Goal: Task Accomplishment & Management: Use online tool/utility

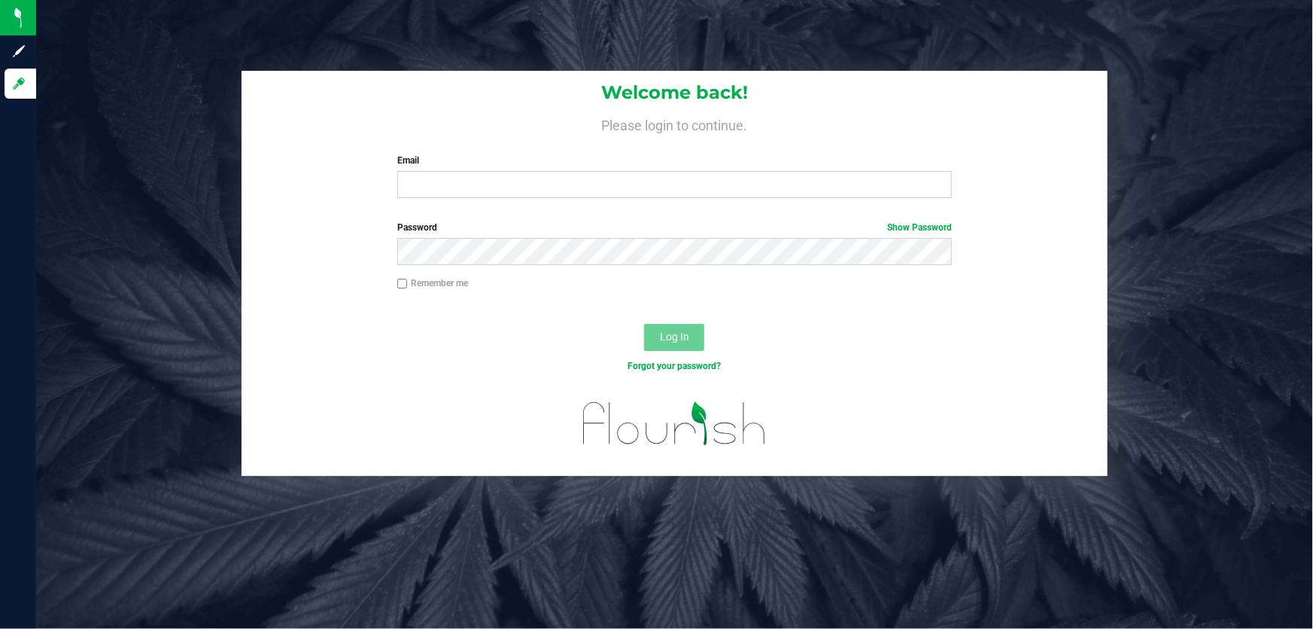
click at [504, 165] on label "Email" at bounding box center [675, 161] width 556 height 14
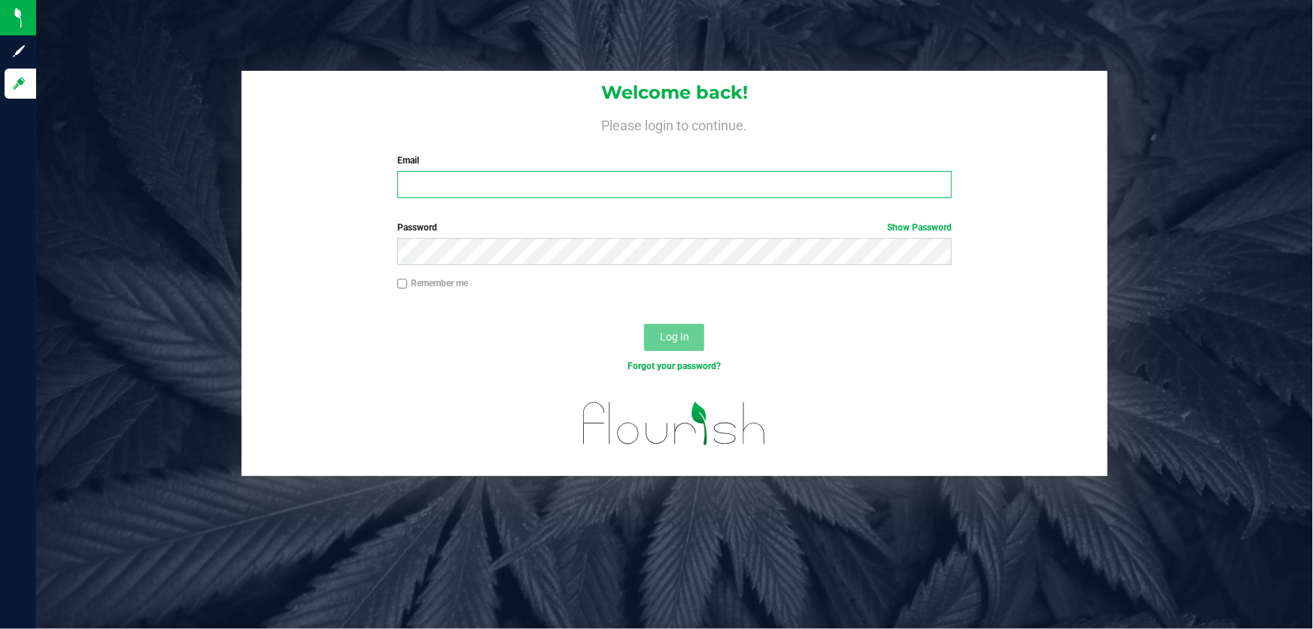
click at [504, 171] on input "Email" at bounding box center [675, 184] width 556 height 27
type input "[EMAIL_ADDRESS][DOMAIN_NAME]"
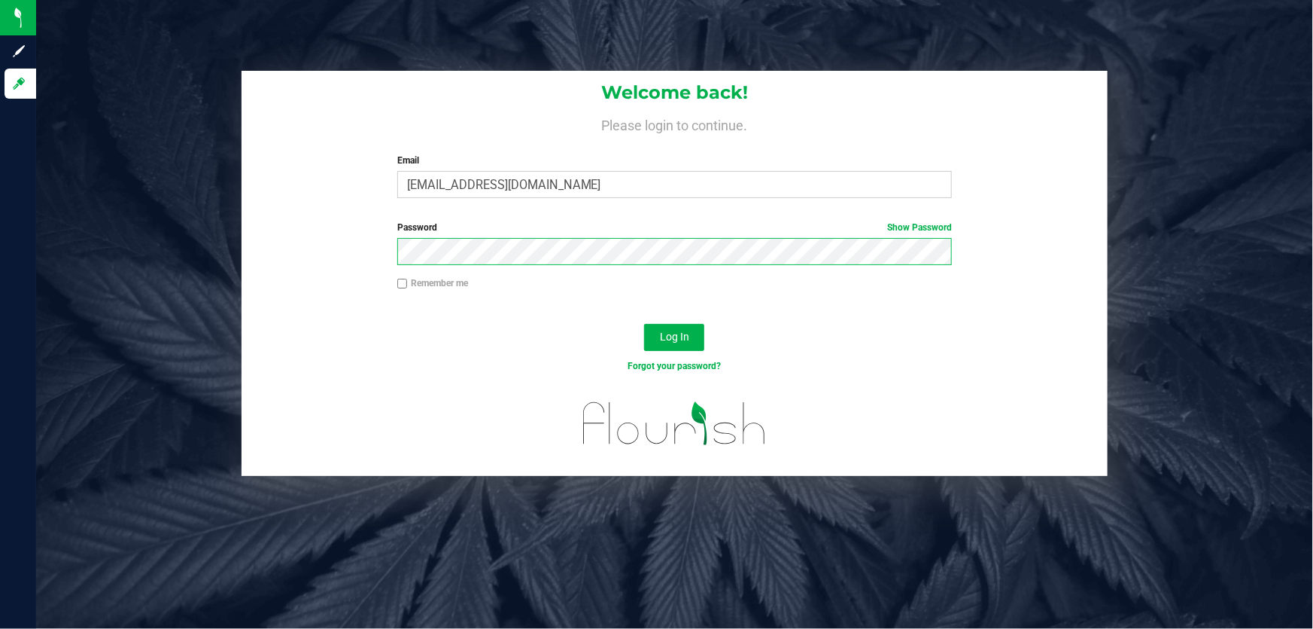
click at [644, 324] on button "Log In" at bounding box center [674, 337] width 60 height 27
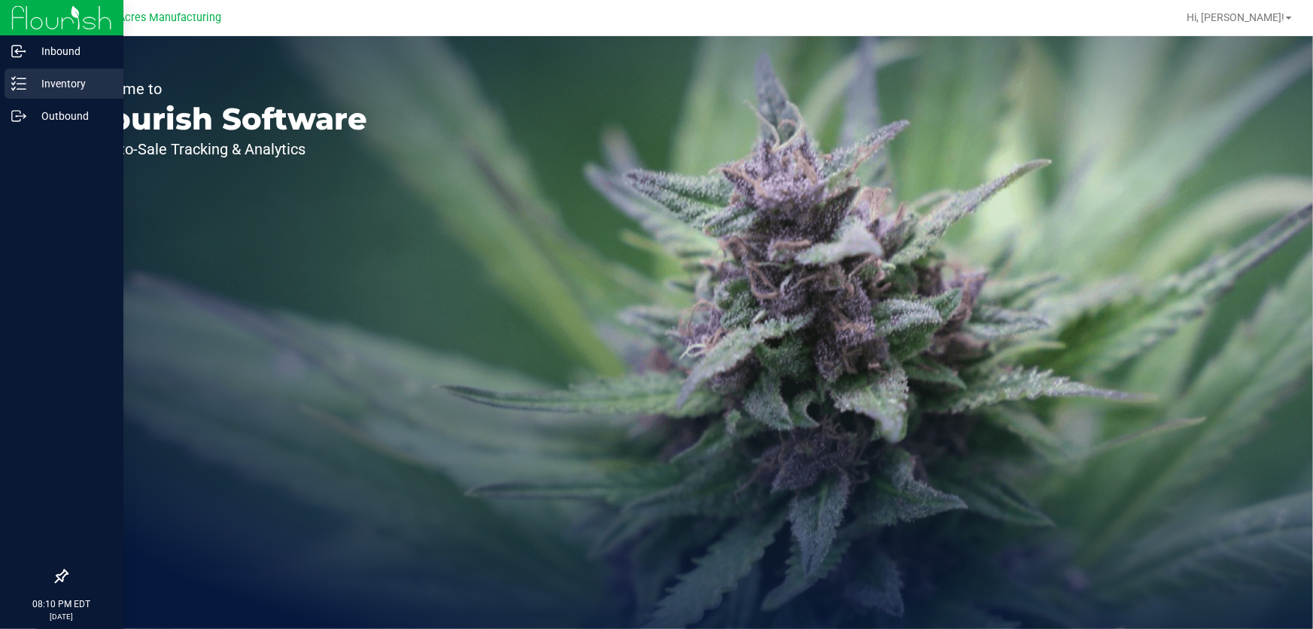
click at [20, 89] on line at bounding box center [21, 89] width 8 height 0
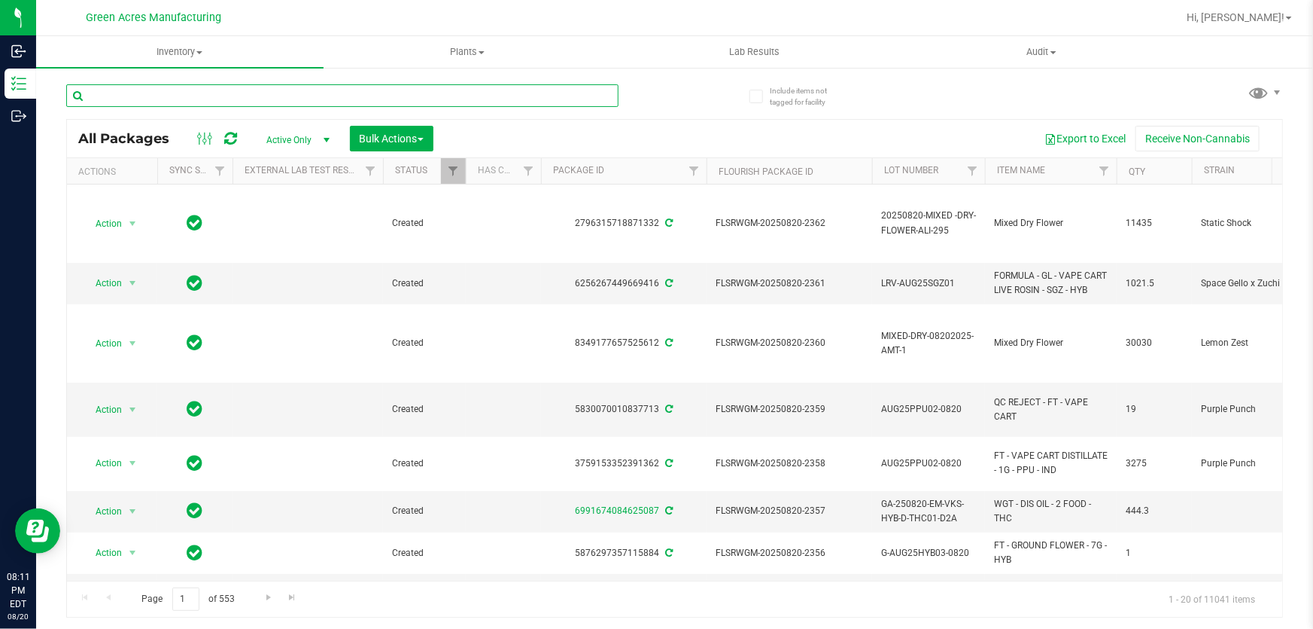
click at [228, 105] on input "text" at bounding box center [342, 95] width 552 height 23
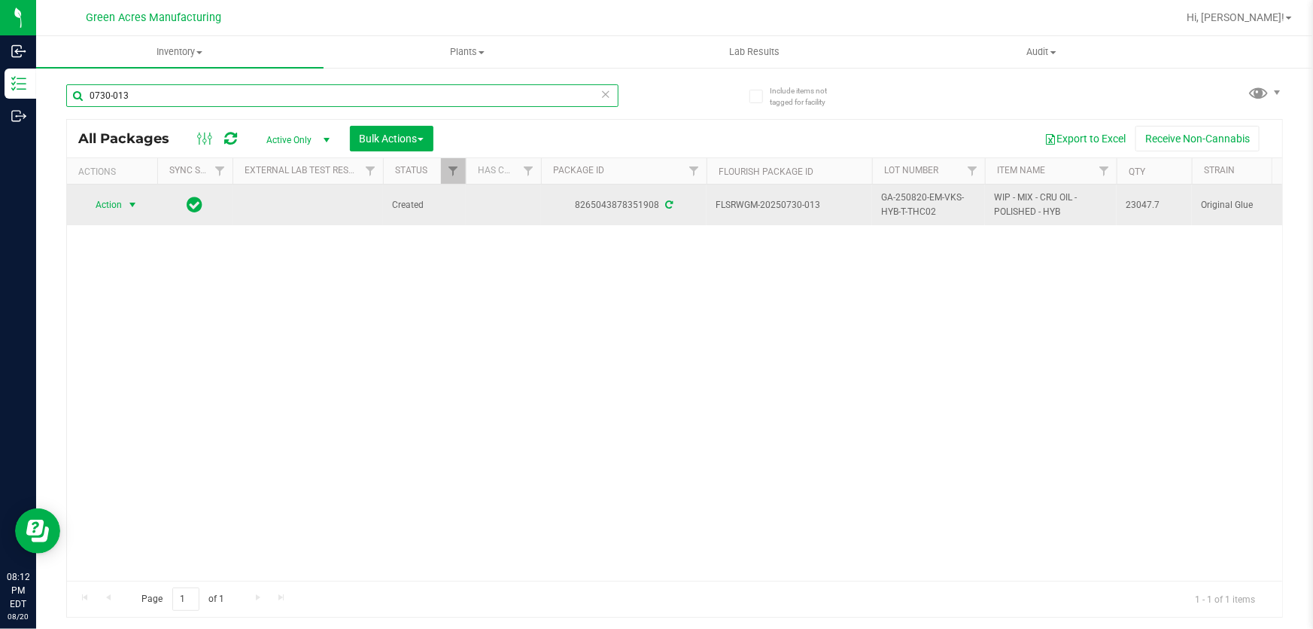
type input "0730-013"
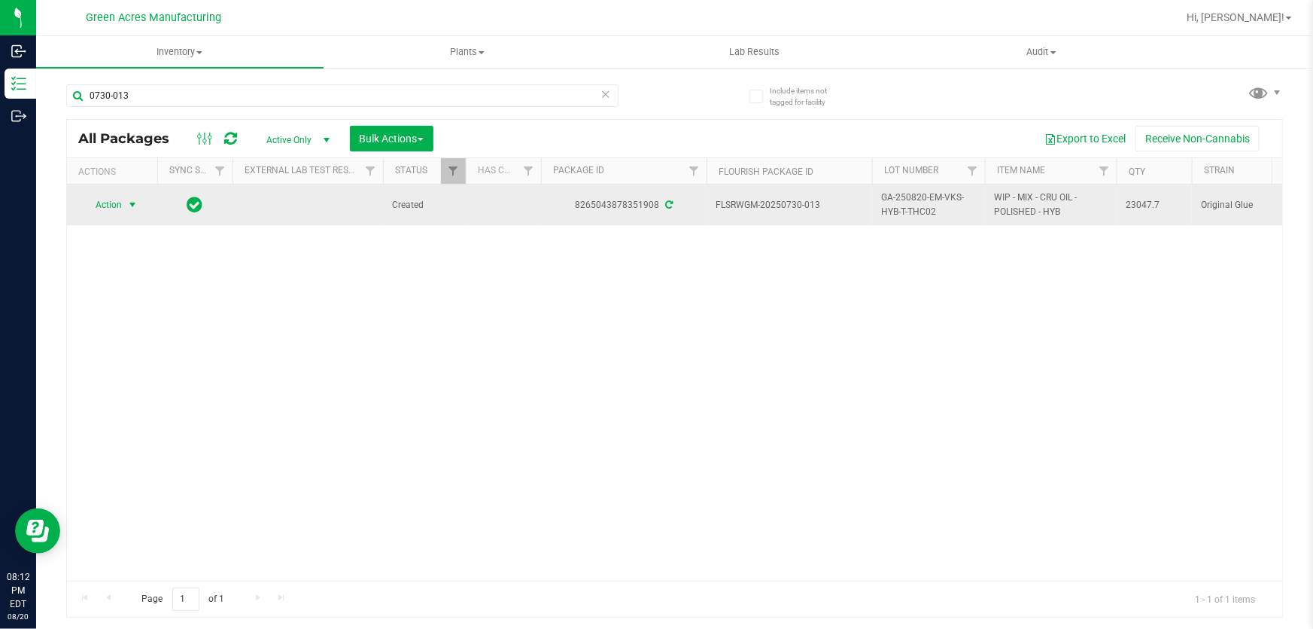
click at [130, 203] on span "select" at bounding box center [132, 205] width 12 height 12
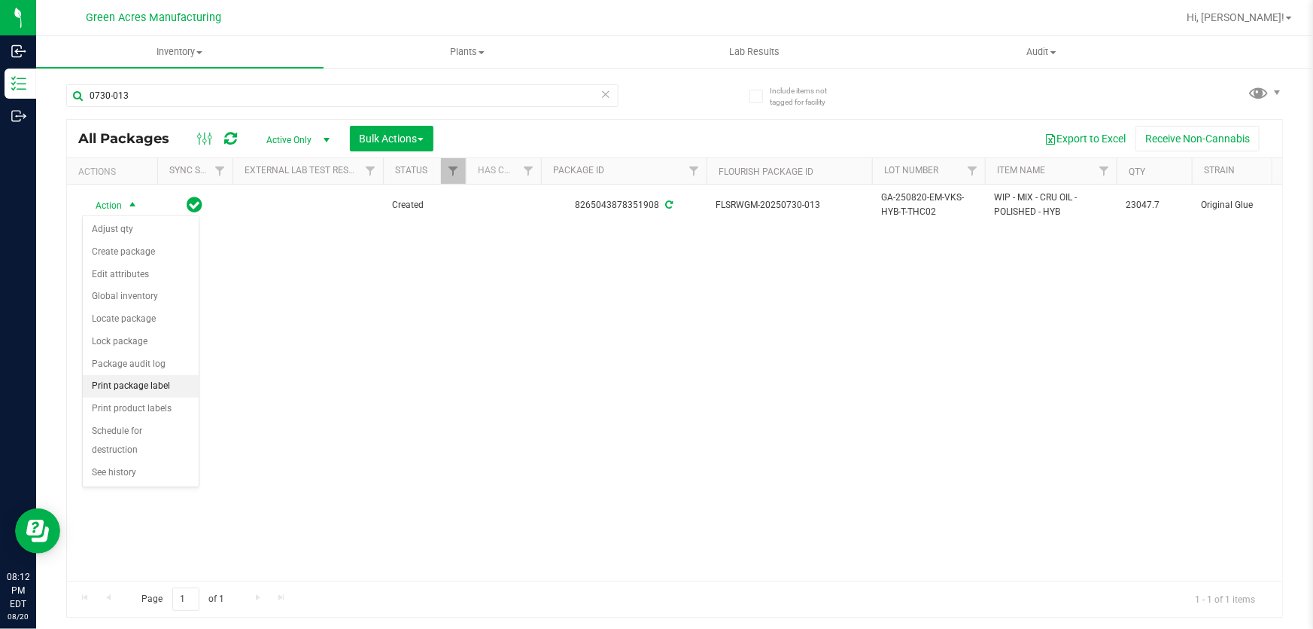
click at [138, 385] on li "Print package label" at bounding box center [141, 386] width 116 height 23
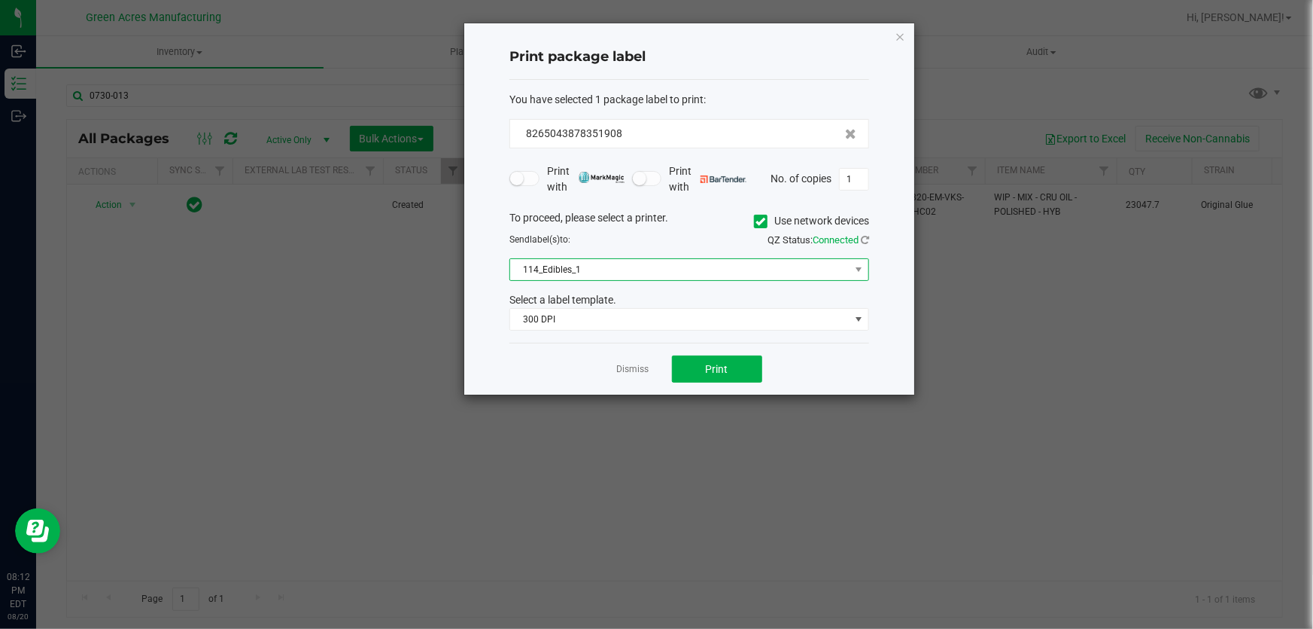
click at [859, 276] on span at bounding box center [859, 269] width 19 height 21
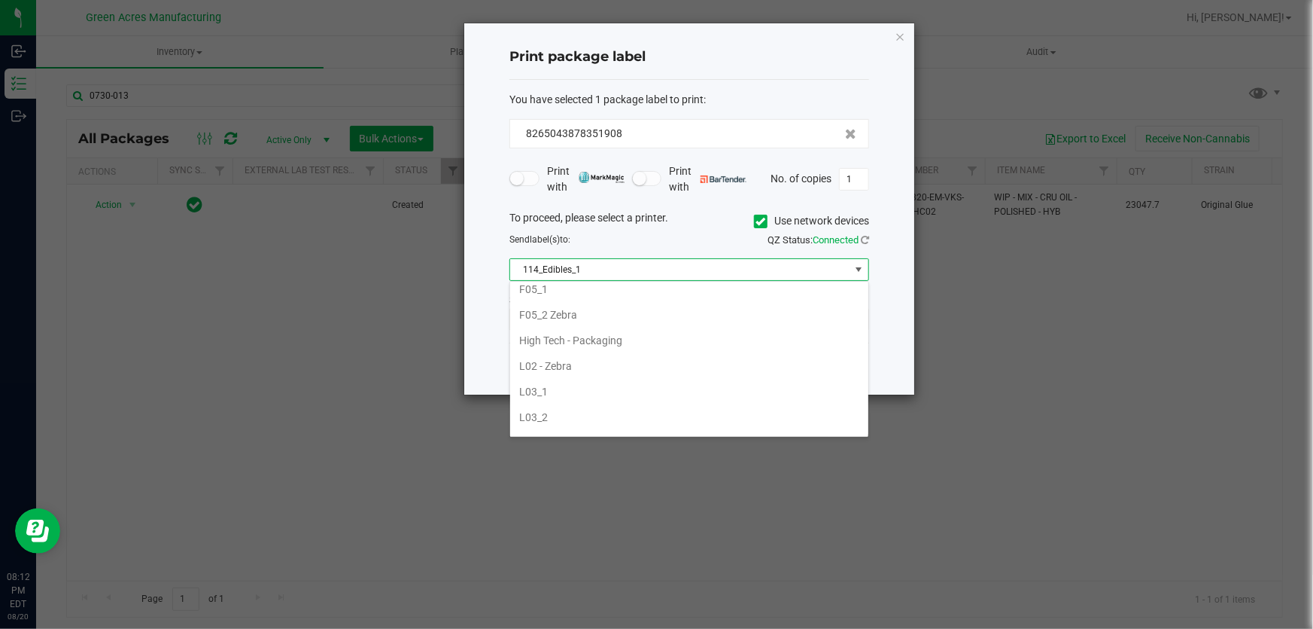
scroll to position [479, 0]
click at [726, 397] on li "L04 - Extractions" at bounding box center [689, 407] width 358 height 26
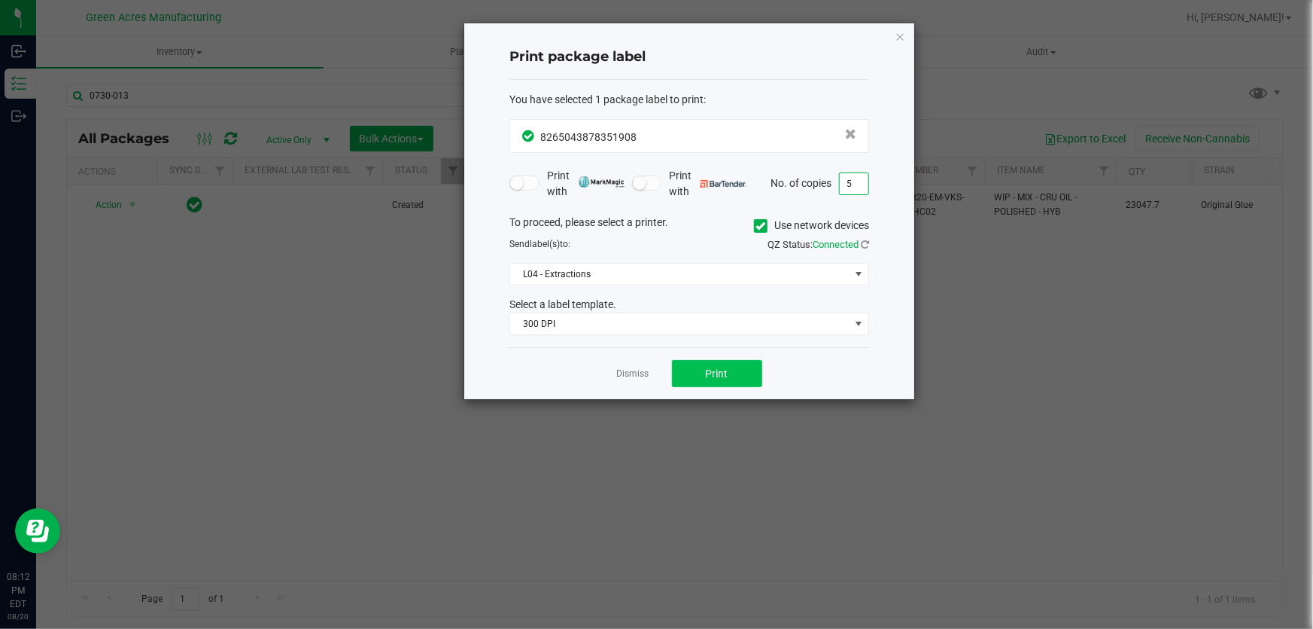
type input "5"
click at [705, 365] on button "Print" at bounding box center [717, 373] width 90 height 27
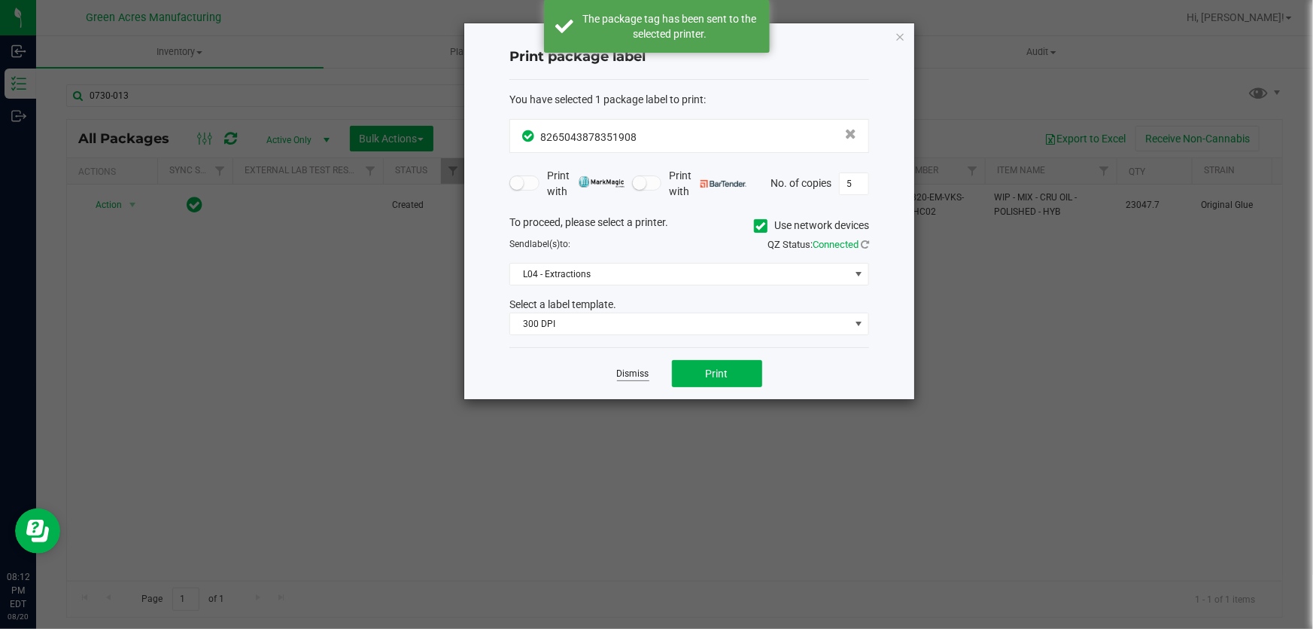
click at [634, 376] on link "Dismiss" at bounding box center [633, 373] width 32 height 13
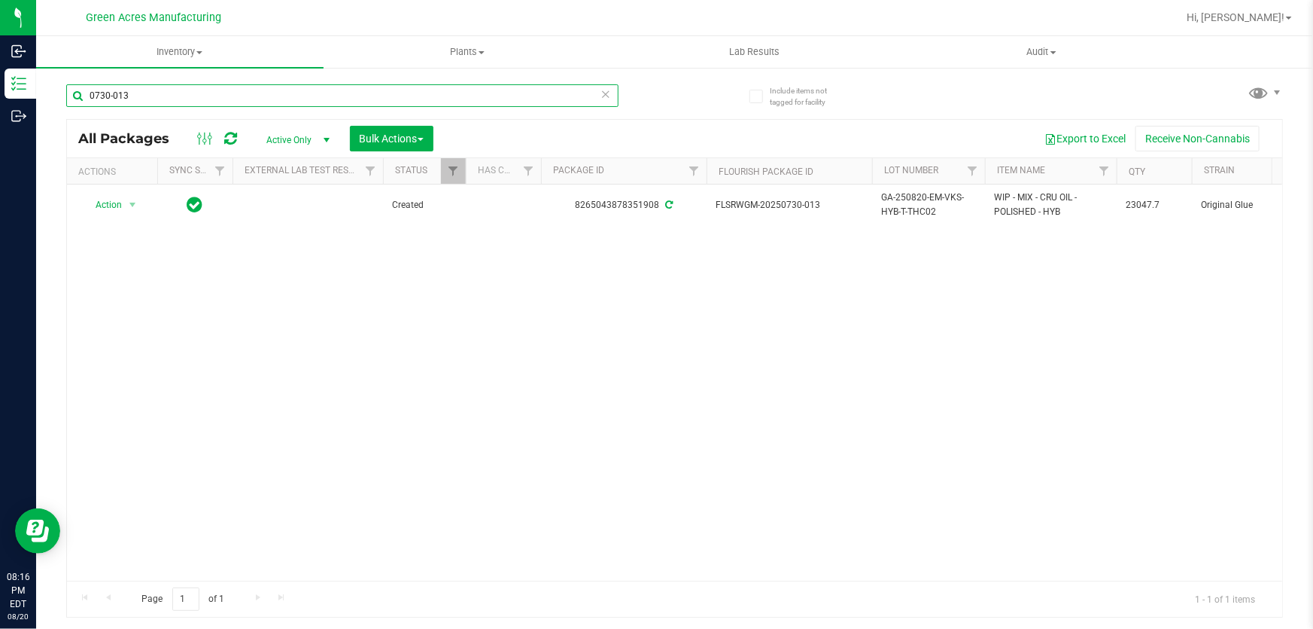
drag, startPoint x: 136, startPoint y: 99, endPoint x: 85, endPoint y: 102, distance: 51.3
click at [84, 105] on input "0730-013" at bounding box center [342, 95] width 552 height 23
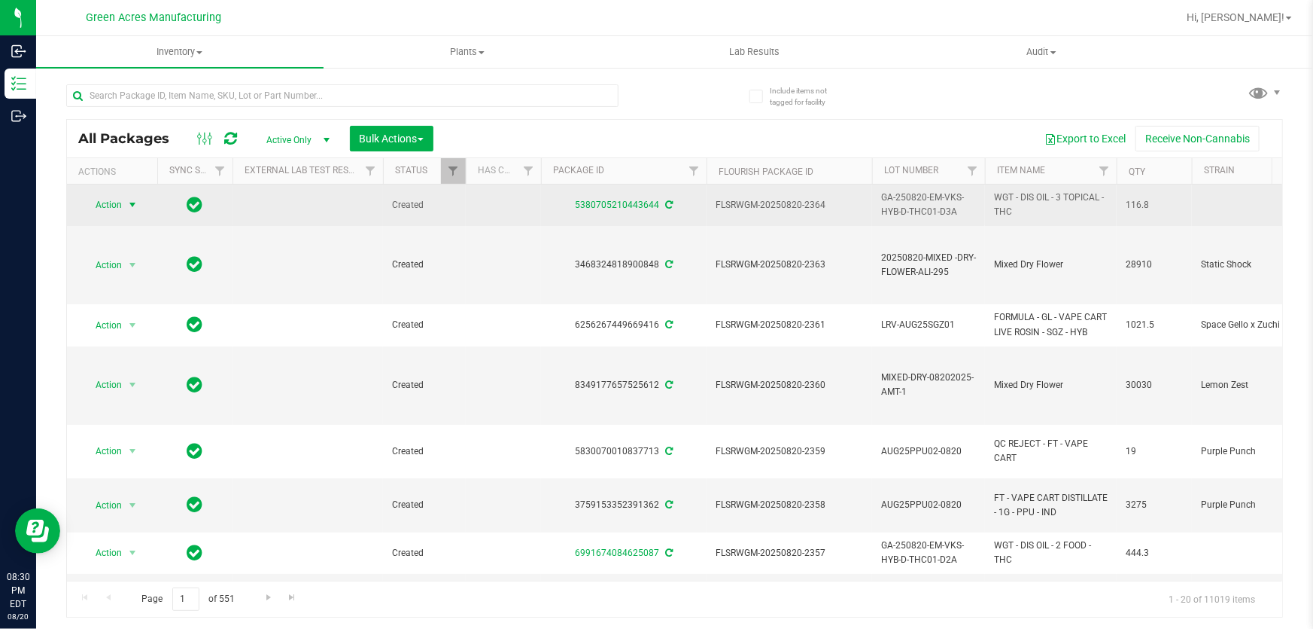
click at [129, 201] on span "select" at bounding box center [132, 205] width 12 height 12
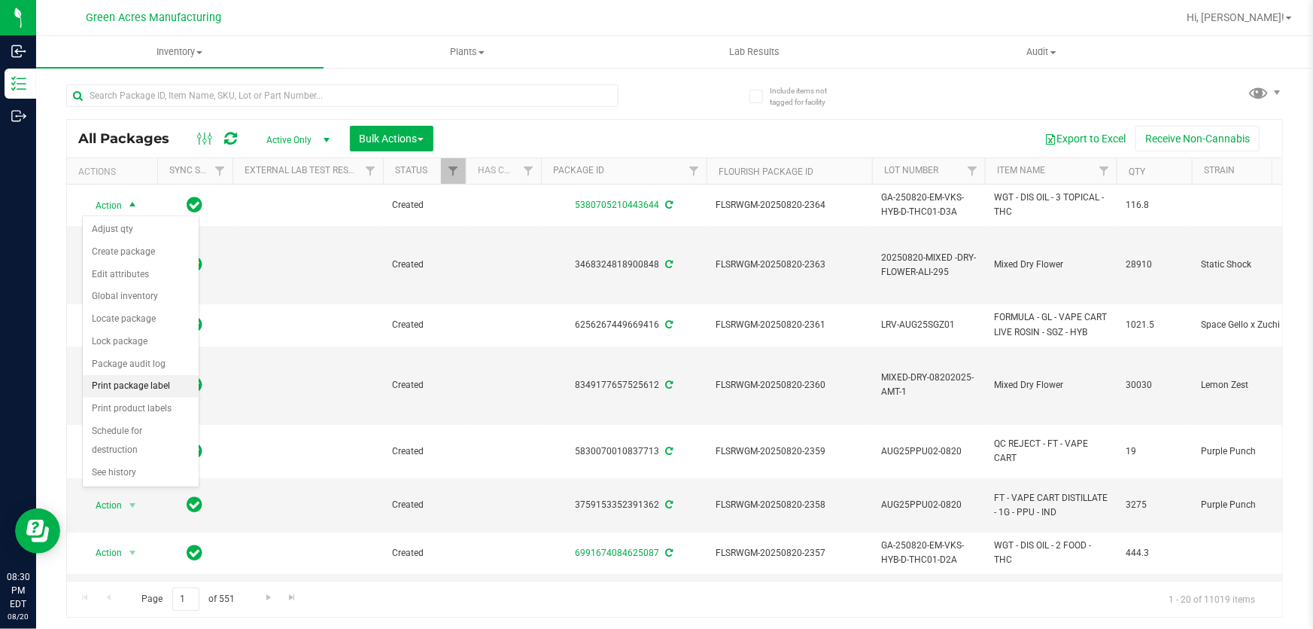
click at [148, 383] on li "Print package label" at bounding box center [141, 386] width 116 height 23
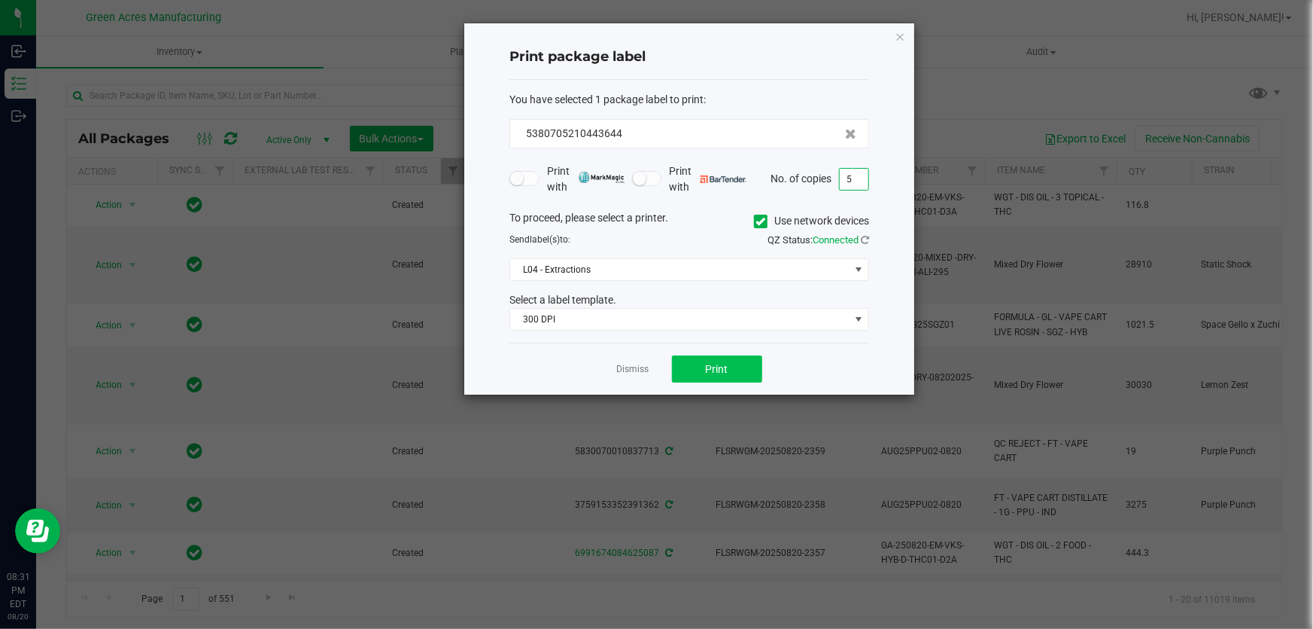
type input "5"
click at [738, 370] on button "Print" at bounding box center [717, 368] width 90 height 27
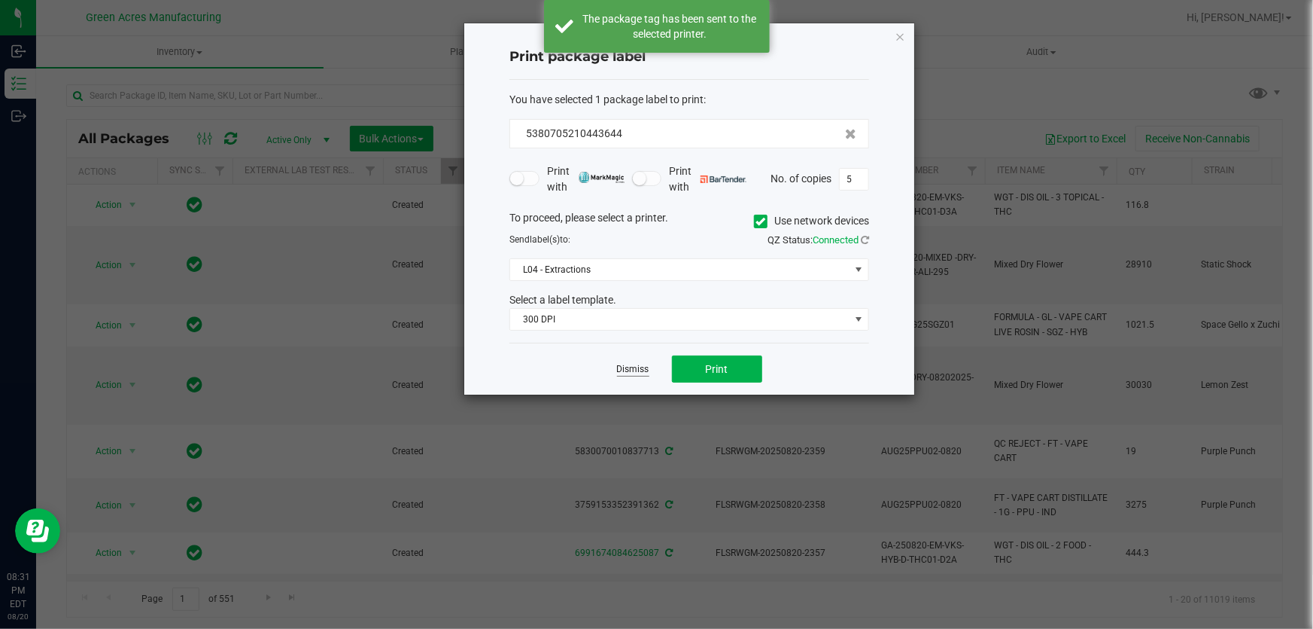
click at [632, 373] on link "Dismiss" at bounding box center [633, 369] width 32 height 13
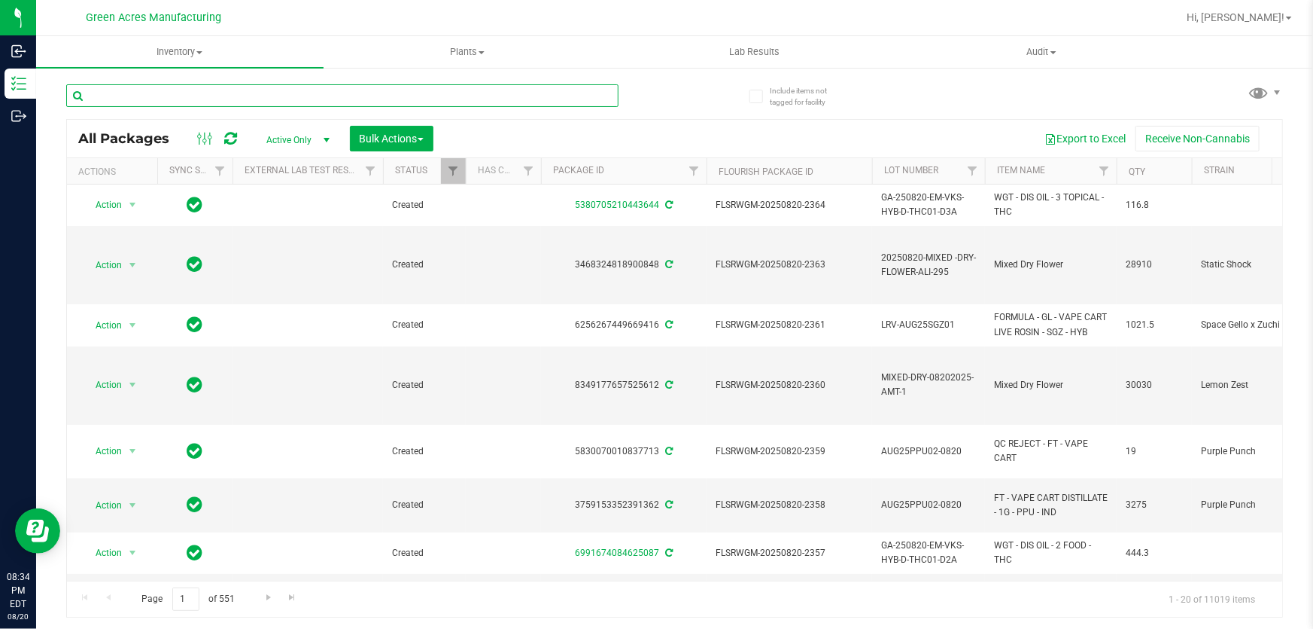
click at [158, 99] on input "text" at bounding box center [342, 95] width 552 height 23
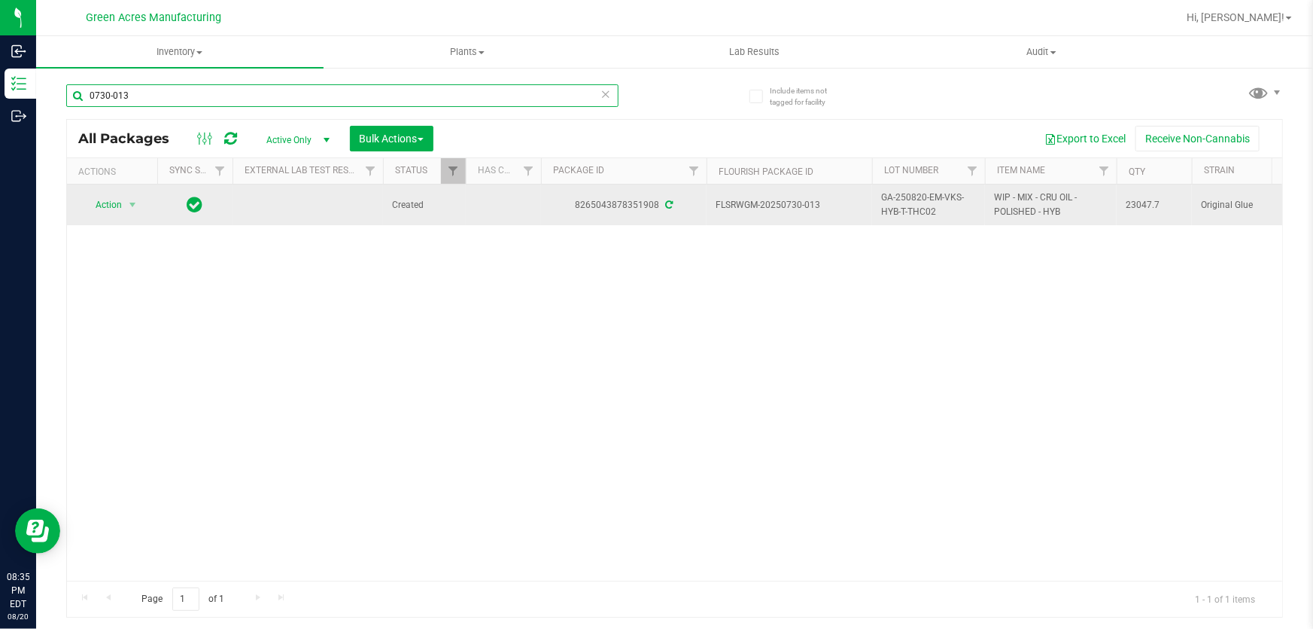
type input "0730-013"
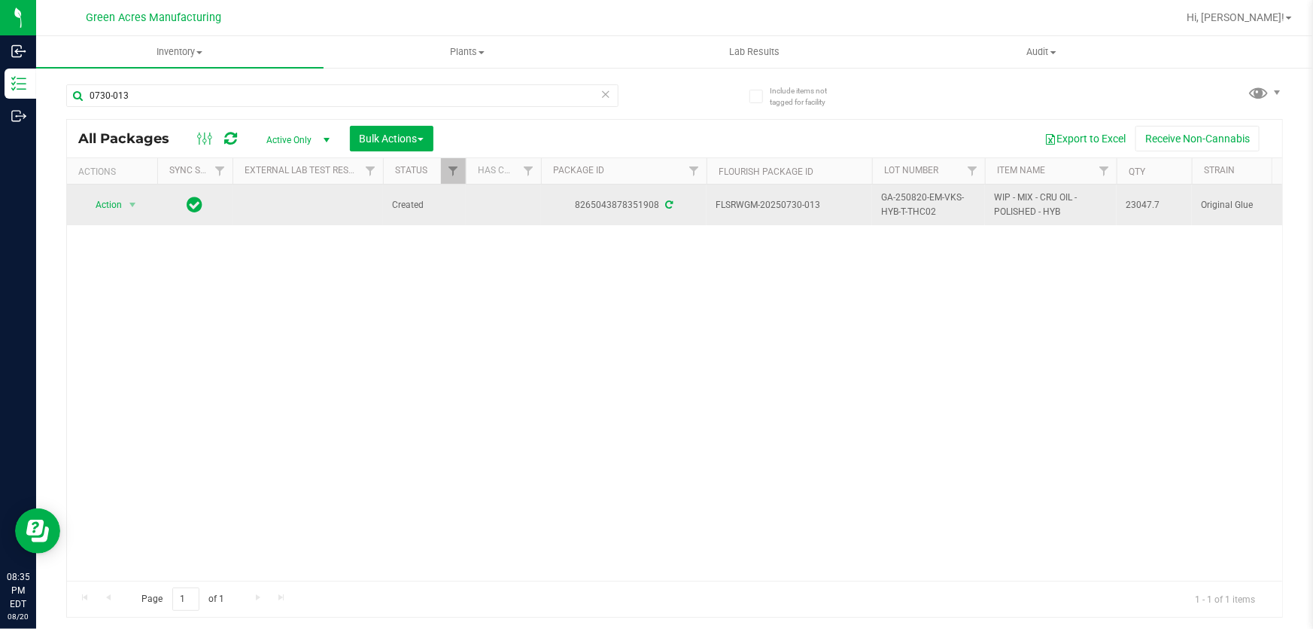
click at [951, 215] on span "GA-250820-EM-VKS-HYB-T-THC02" at bounding box center [928, 204] width 95 height 29
drag, startPoint x: 939, startPoint y: 213, endPoint x: 853, endPoint y: 205, distance: 86.1
copy tr "GA-250820-EM-VKS-HYB-T-THC02"
